Goal: Entertainment & Leisure: Consume media (video, audio)

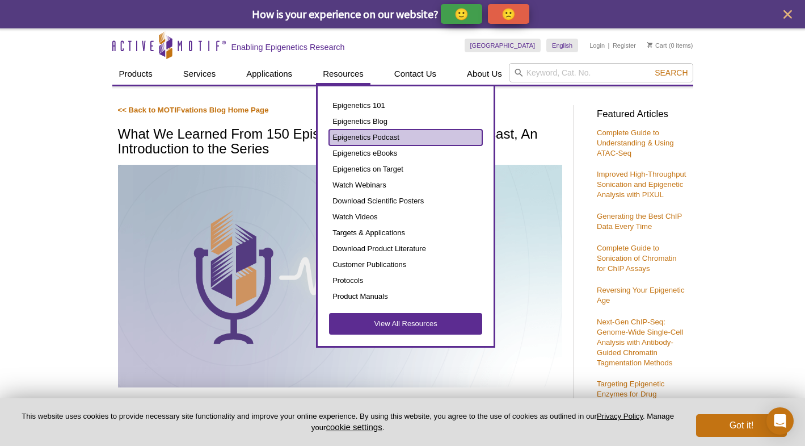
click at [361, 134] on link "Epigenetics Podcast" at bounding box center [405, 137] width 153 height 16
click at [347, 136] on link "Epigenetics Podcast" at bounding box center [405, 137] width 153 height 16
click at [388, 138] on link "Epigenetics Podcast" at bounding box center [405, 137] width 153 height 16
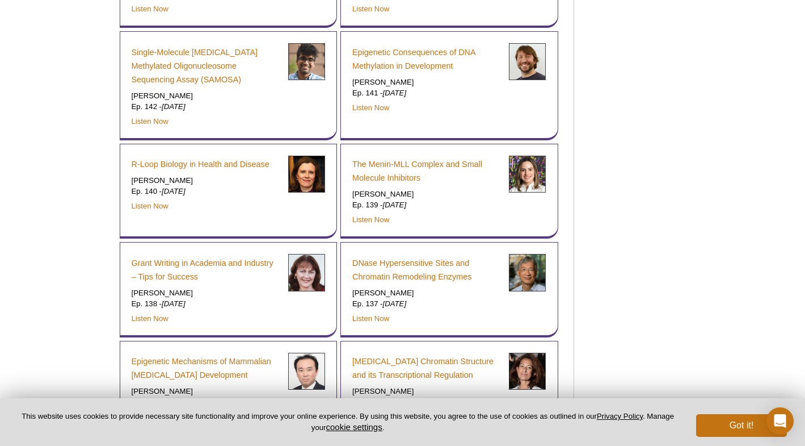
scroll to position [1216, 0]
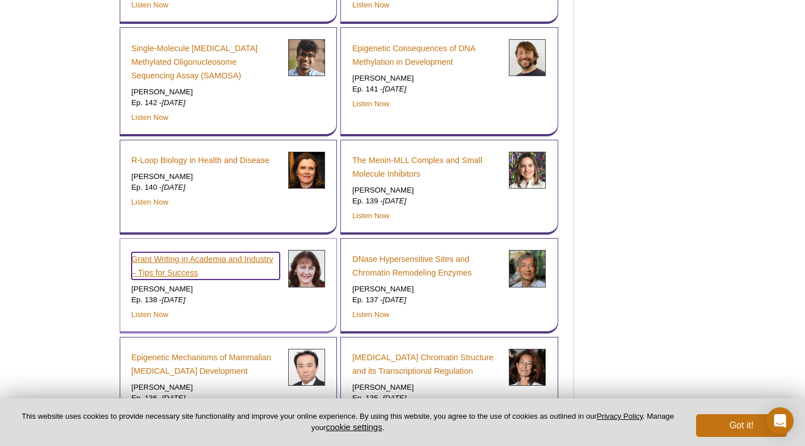
click at [242, 252] on link "Grant Writing in Academia and Industry – Tips for Success" at bounding box center [206, 265] width 148 height 27
click at [238, 252] on link "Grant Writing in Academia and Industry – Tips for Success" at bounding box center [206, 265] width 148 height 27
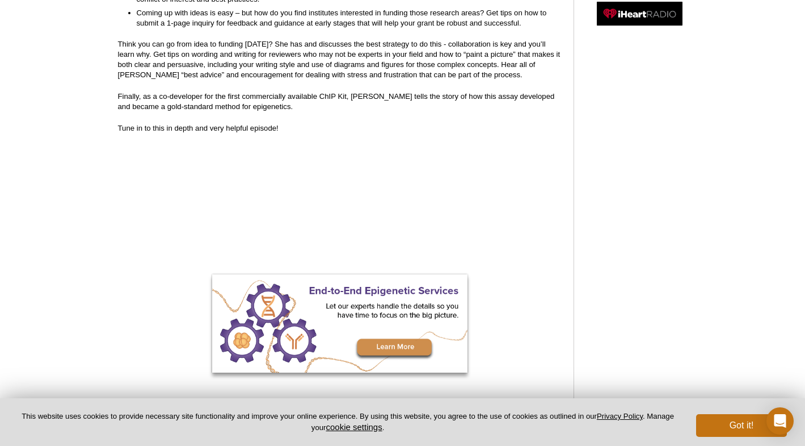
scroll to position [297, 0]
